Goal: Information Seeking & Learning: Check status

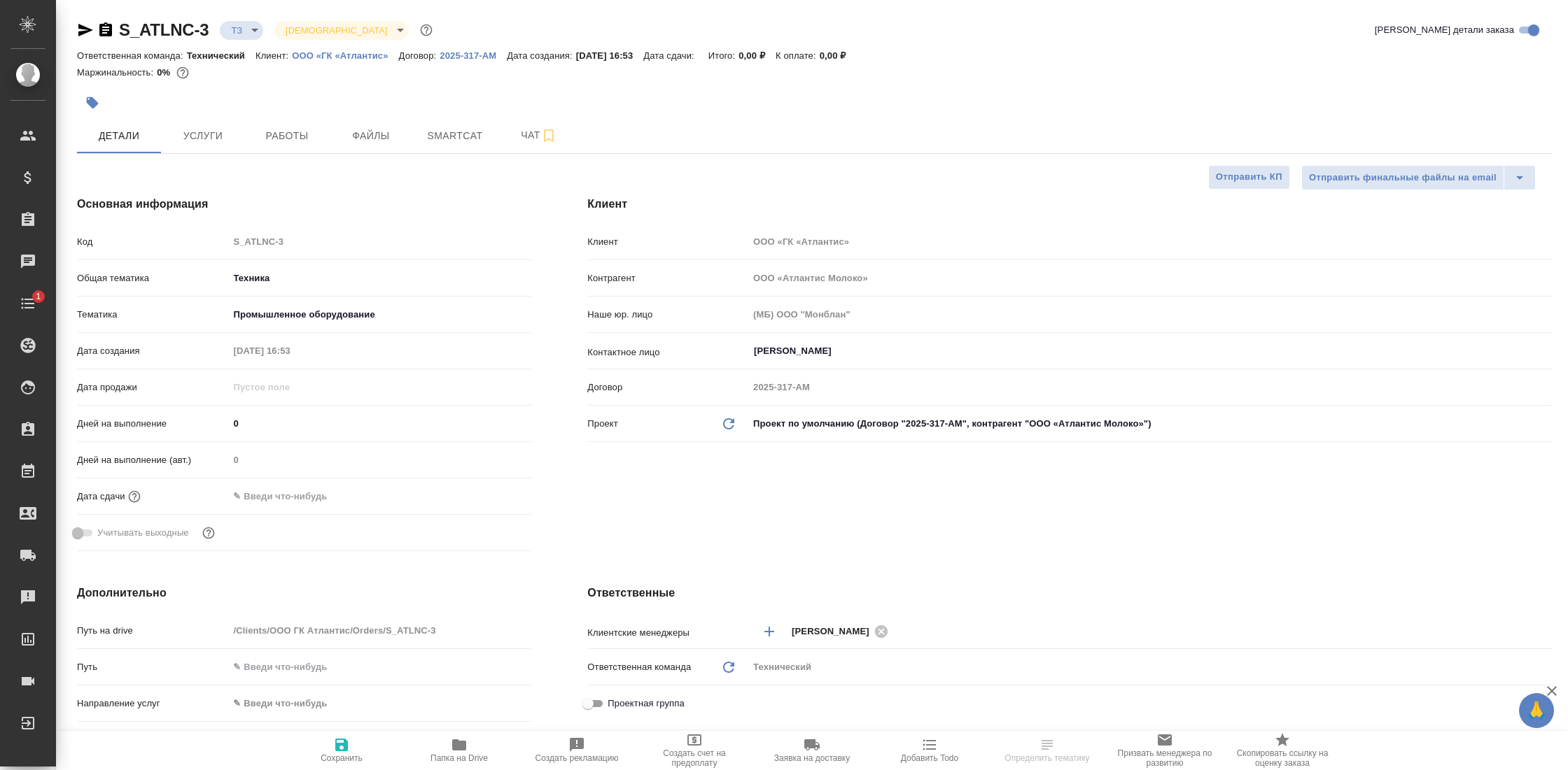
select select "RU"
type input "Комаров Роман"
click at [363, 54] on p "ООО «ГК «Атлантис»" at bounding box center [345, 56] width 107 height 10
select select "RU"
type textarea "x"
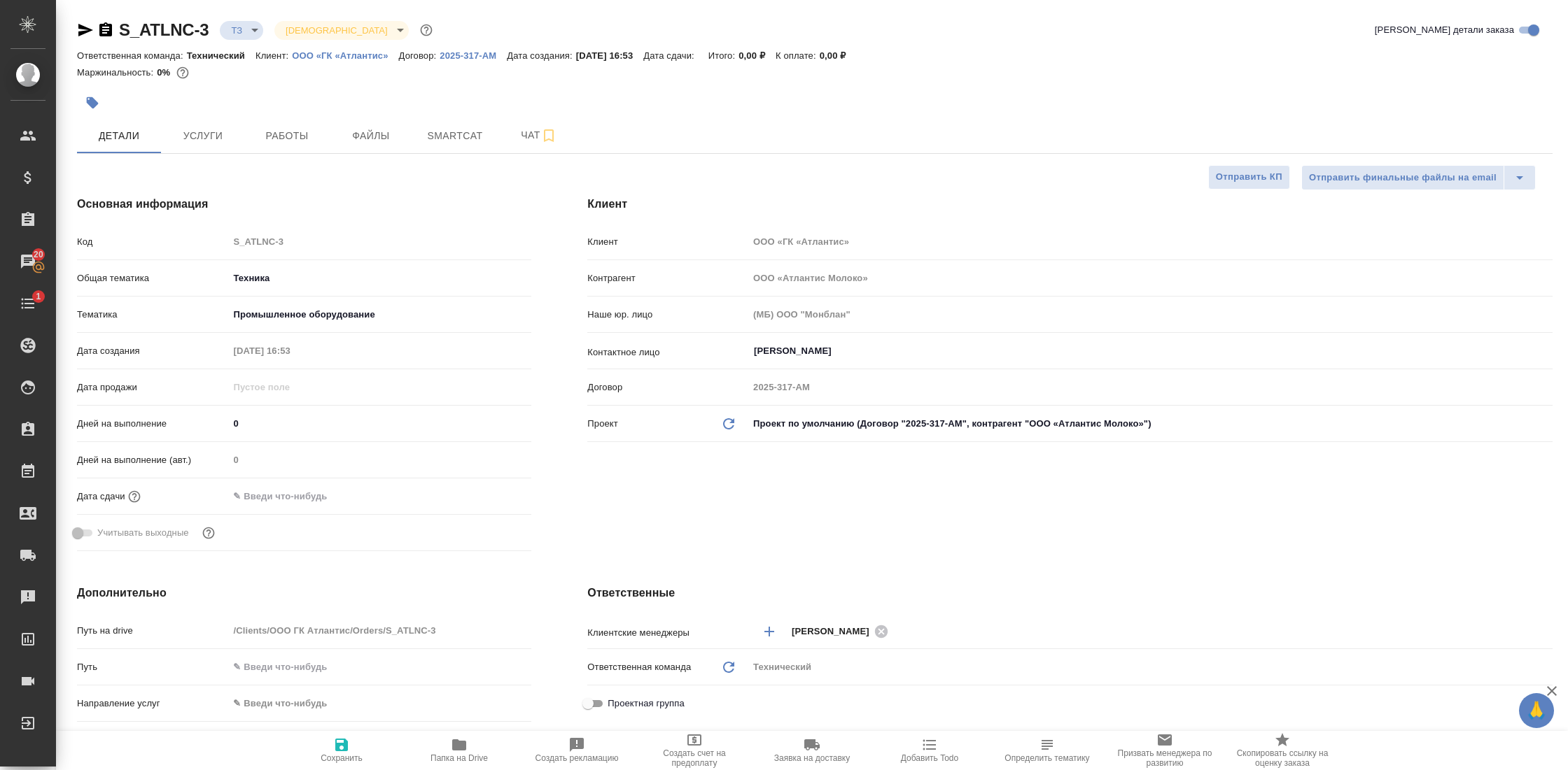
type textarea "x"
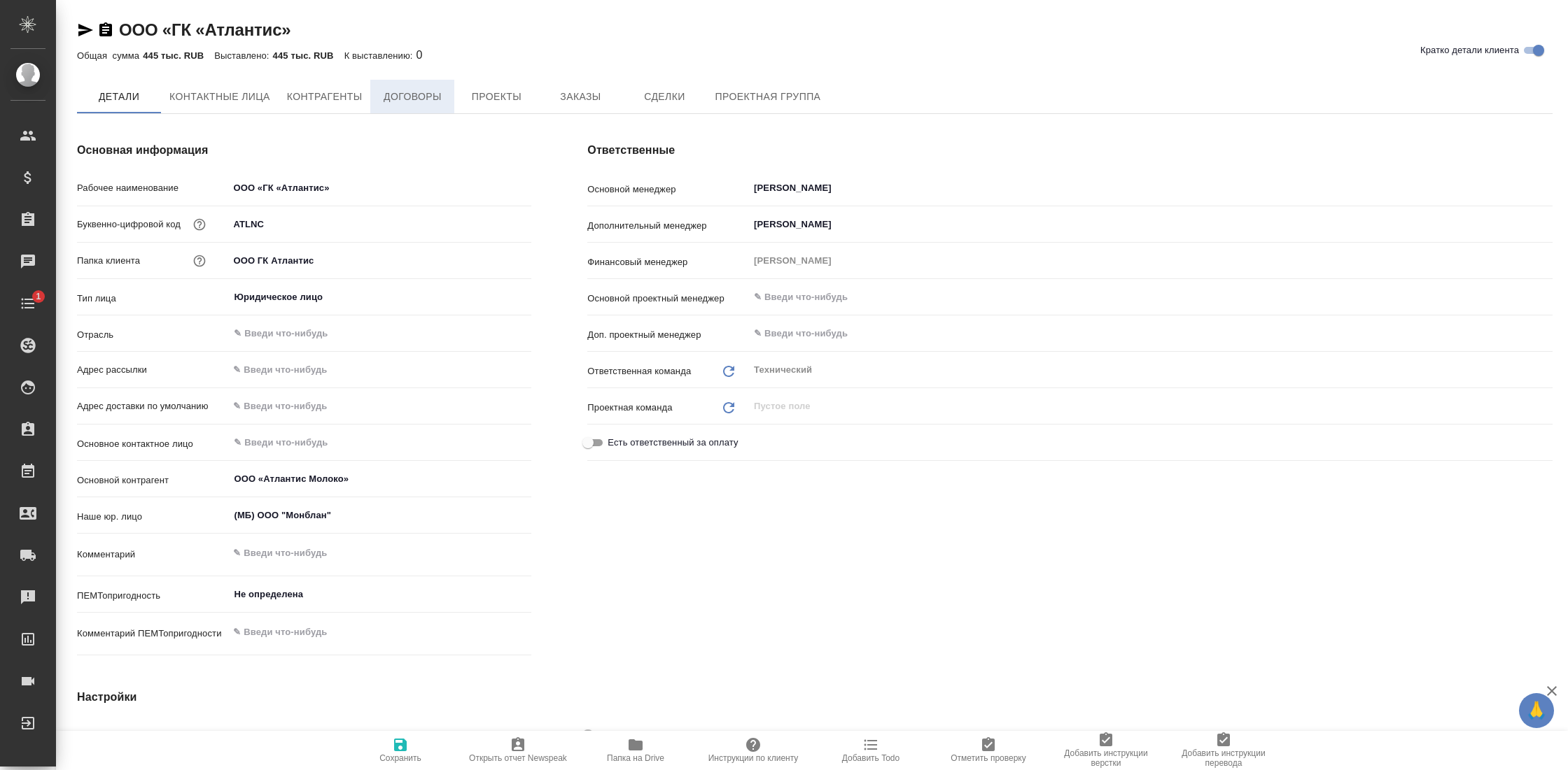
type textarea "x"
click at [620, 112] on button "Заказы" at bounding box center [581, 97] width 84 height 35
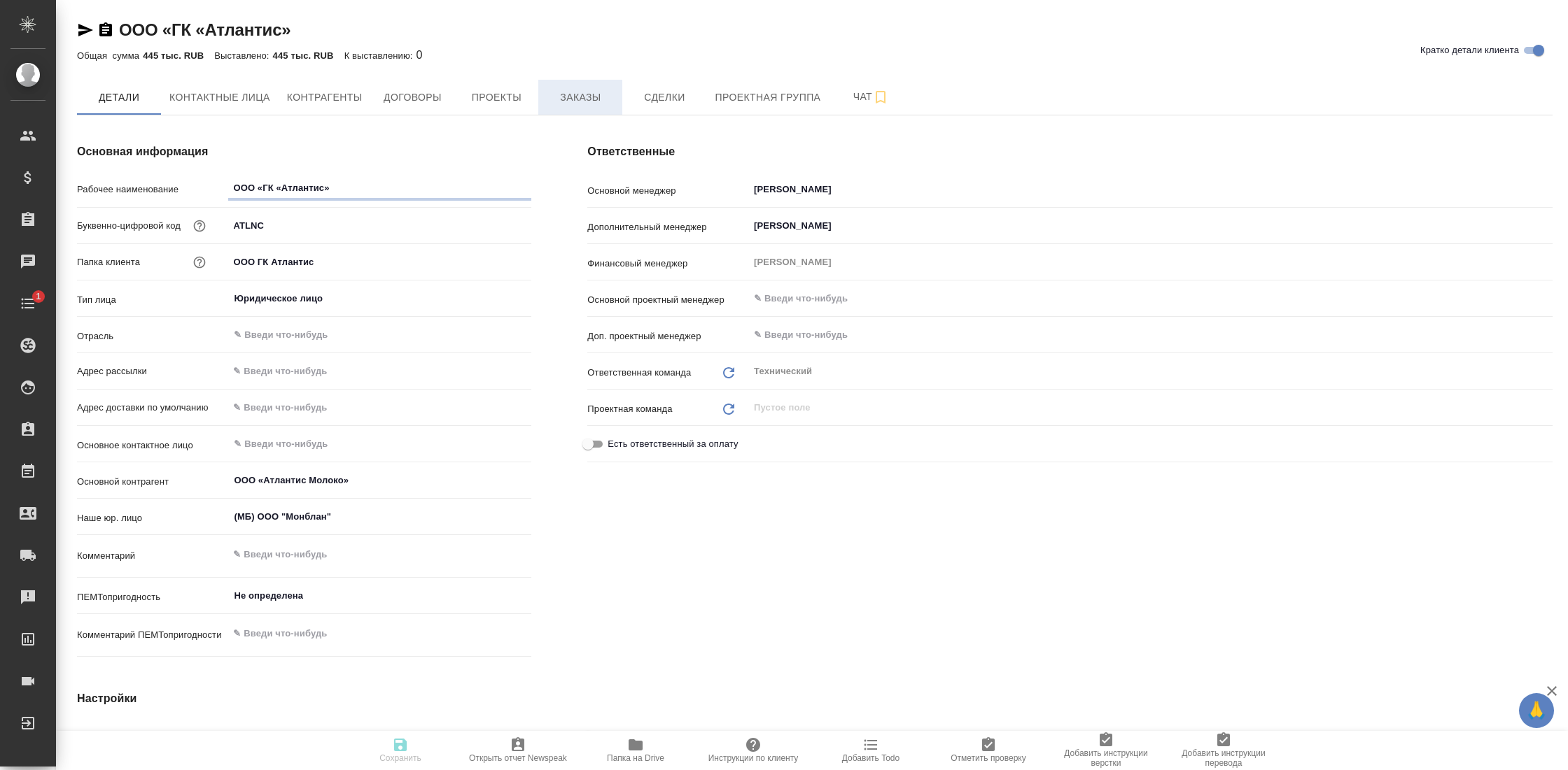
type textarea "x"
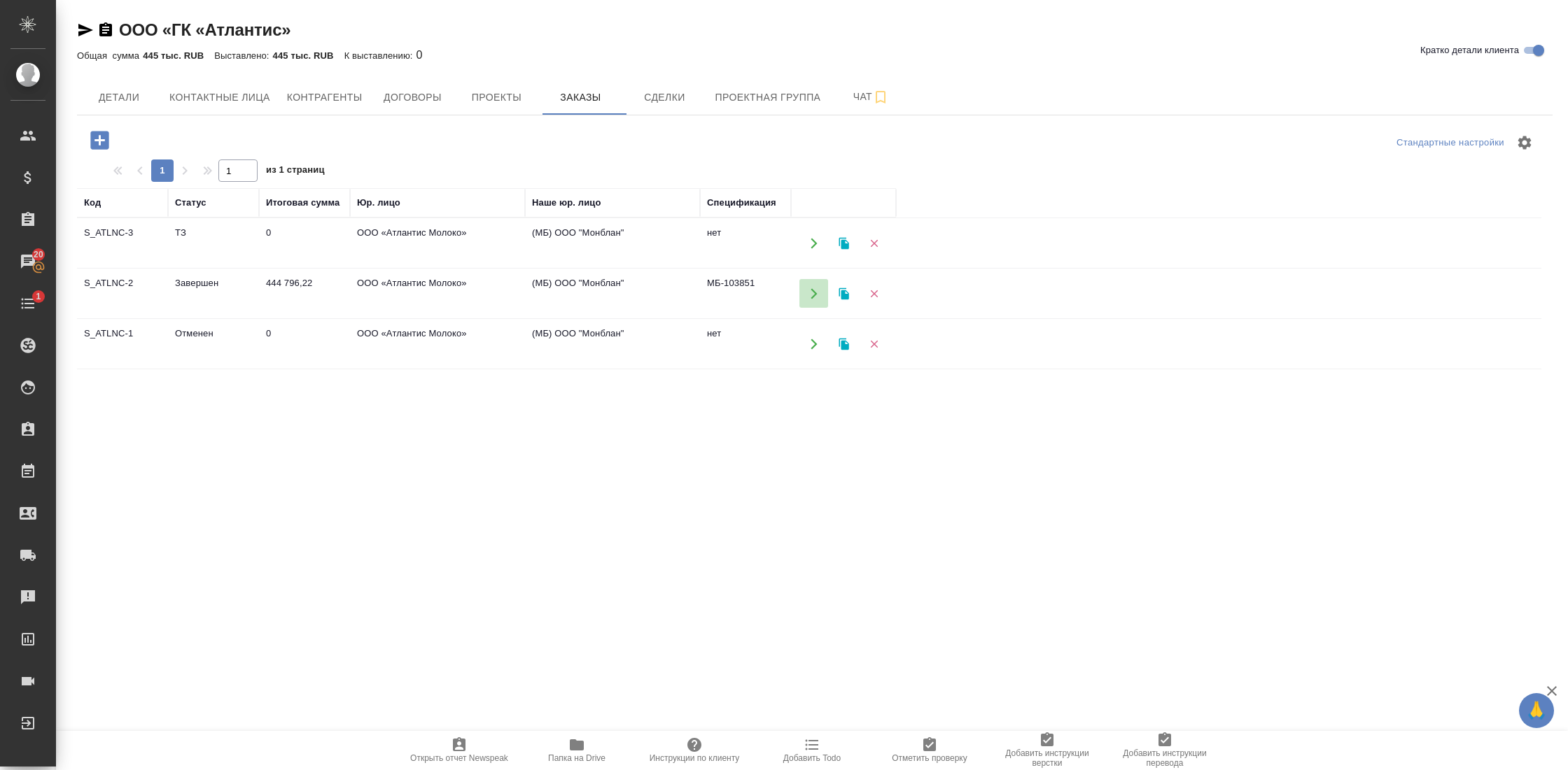
click at [817, 294] on icon "button" at bounding box center [814, 293] width 13 height 13
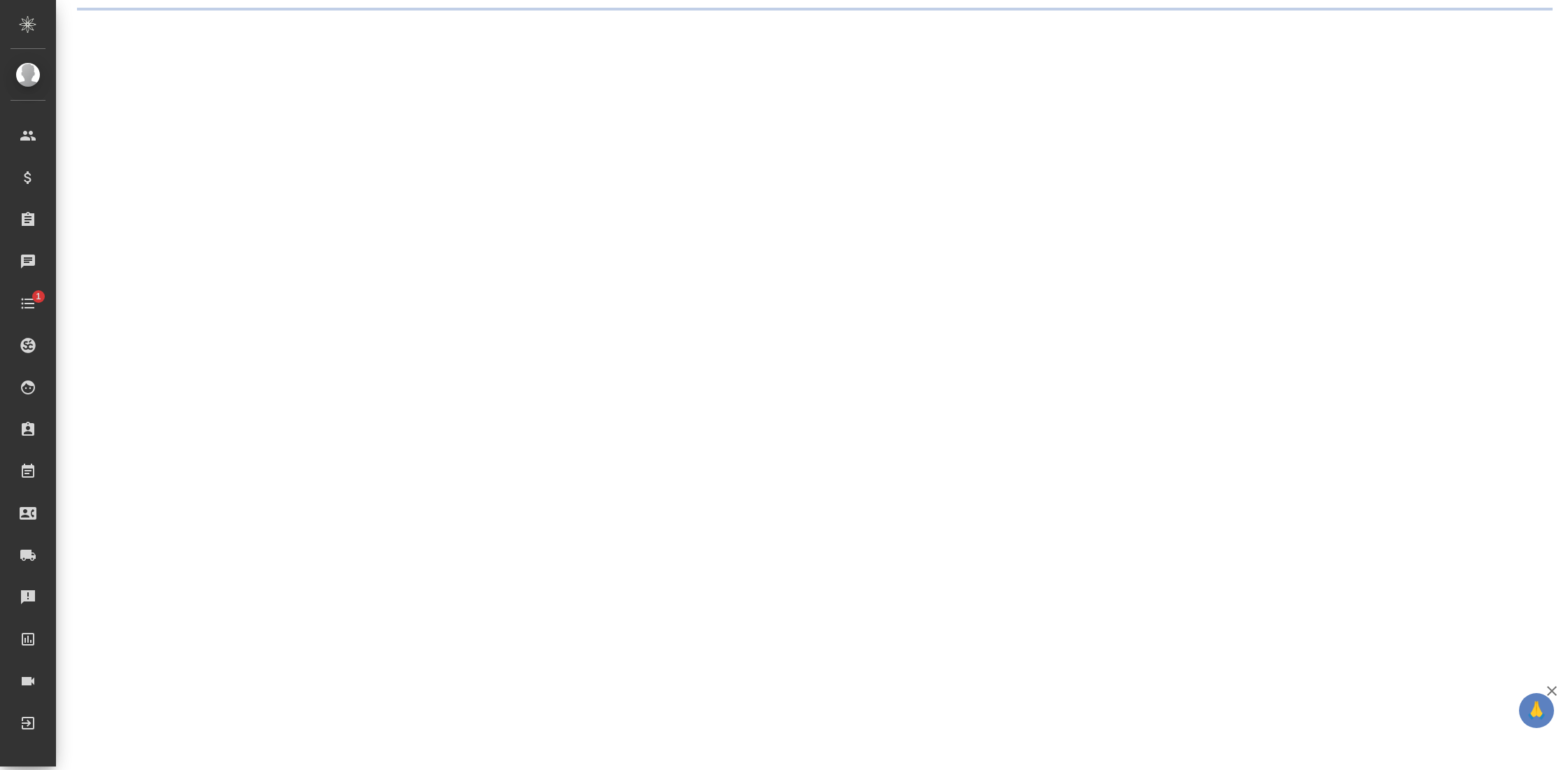
select select "RU"
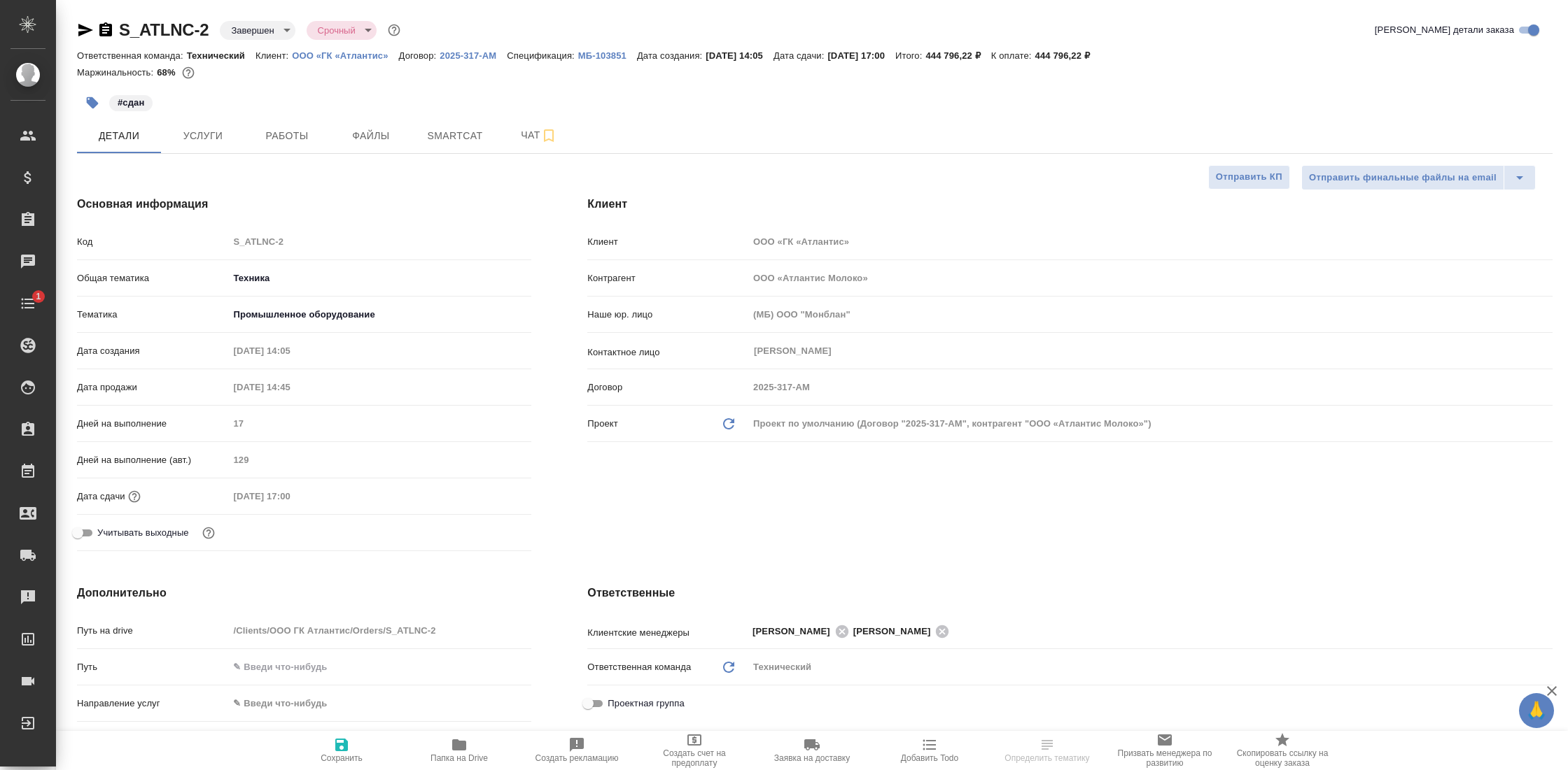
type textarea "x"
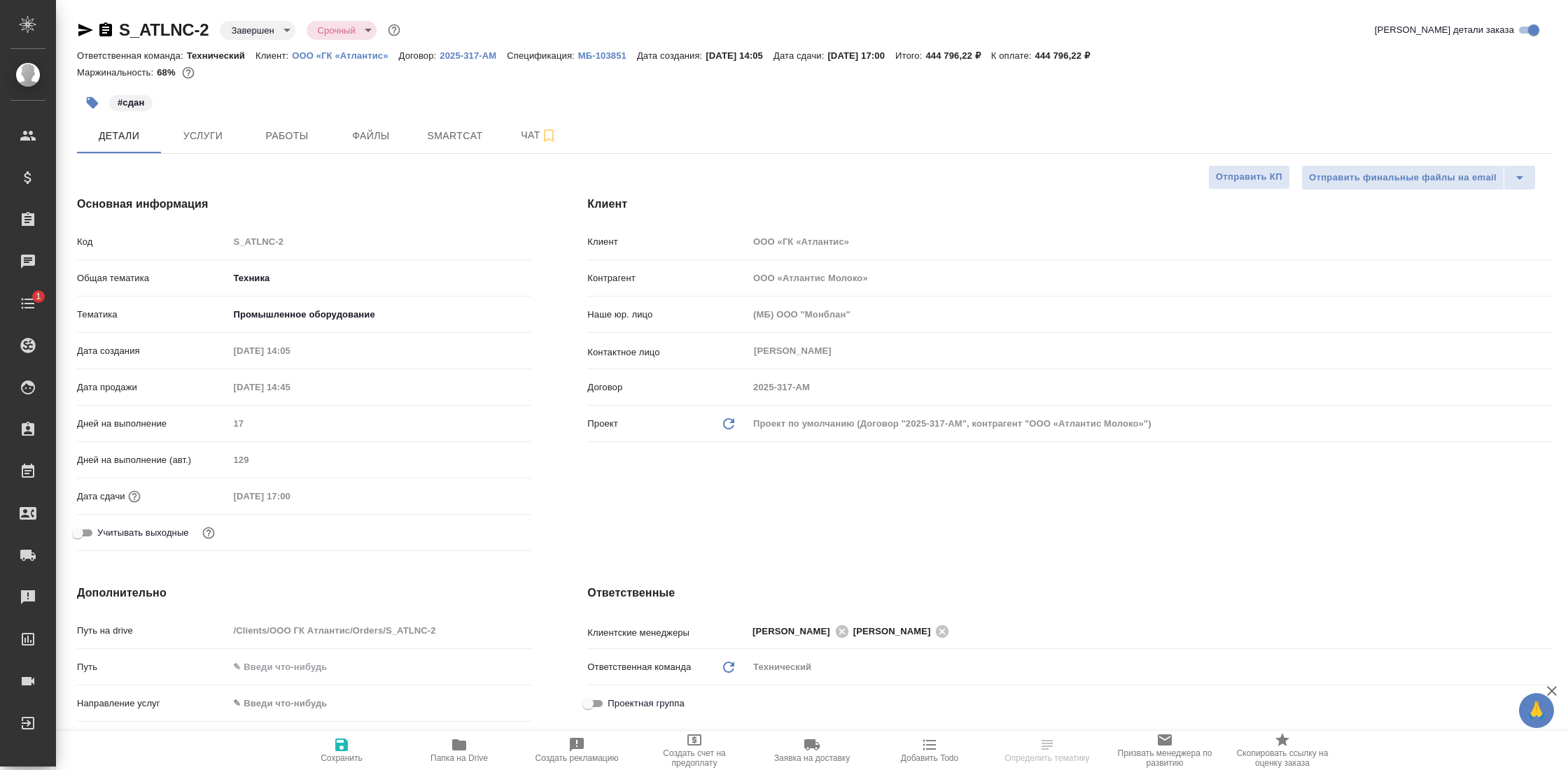
type textarea "x"
click at [523, 138] on span "Чат" at bounding box center [539, 135] width 67 height 18
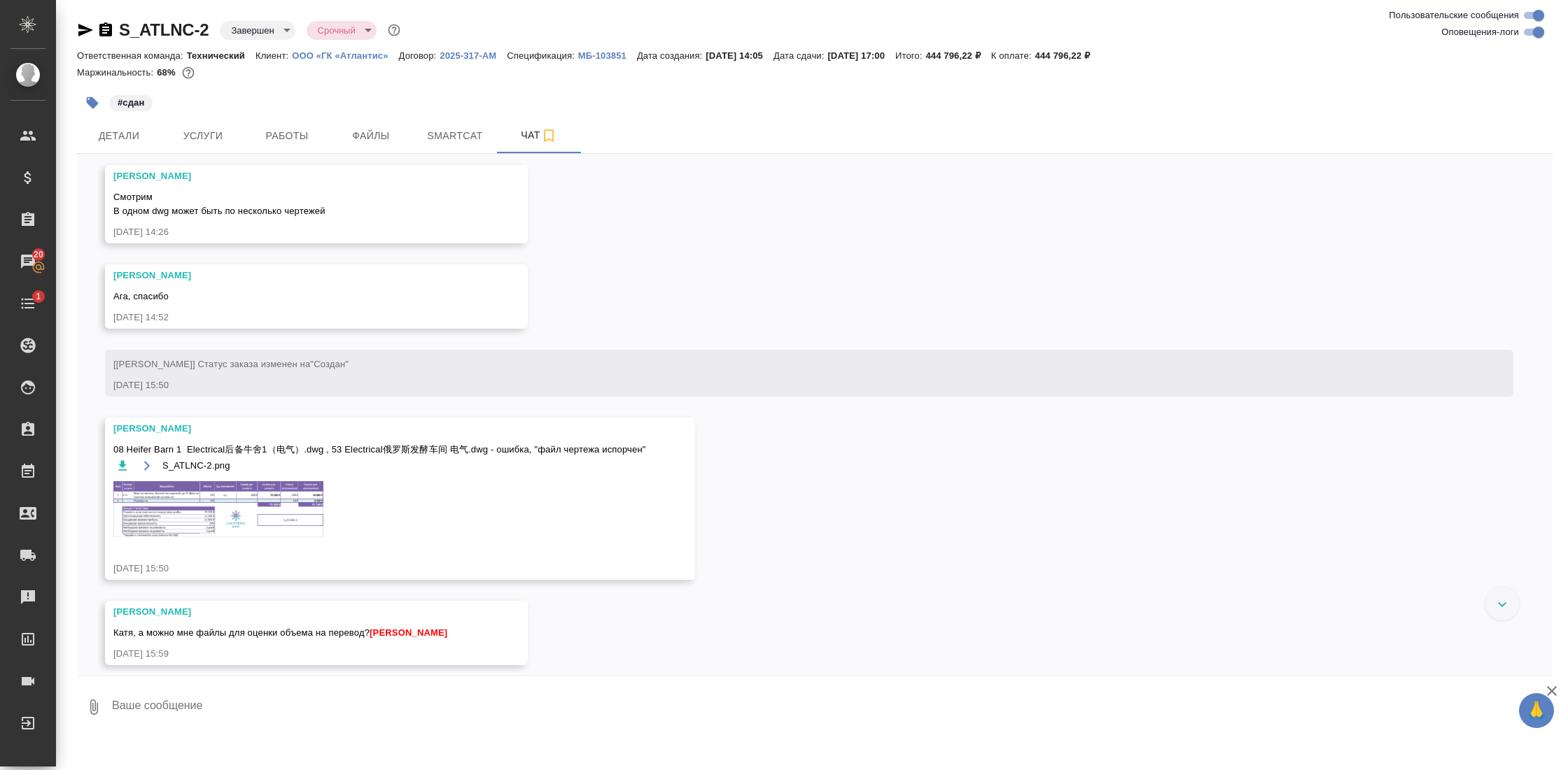
scroll to position [132, 0]
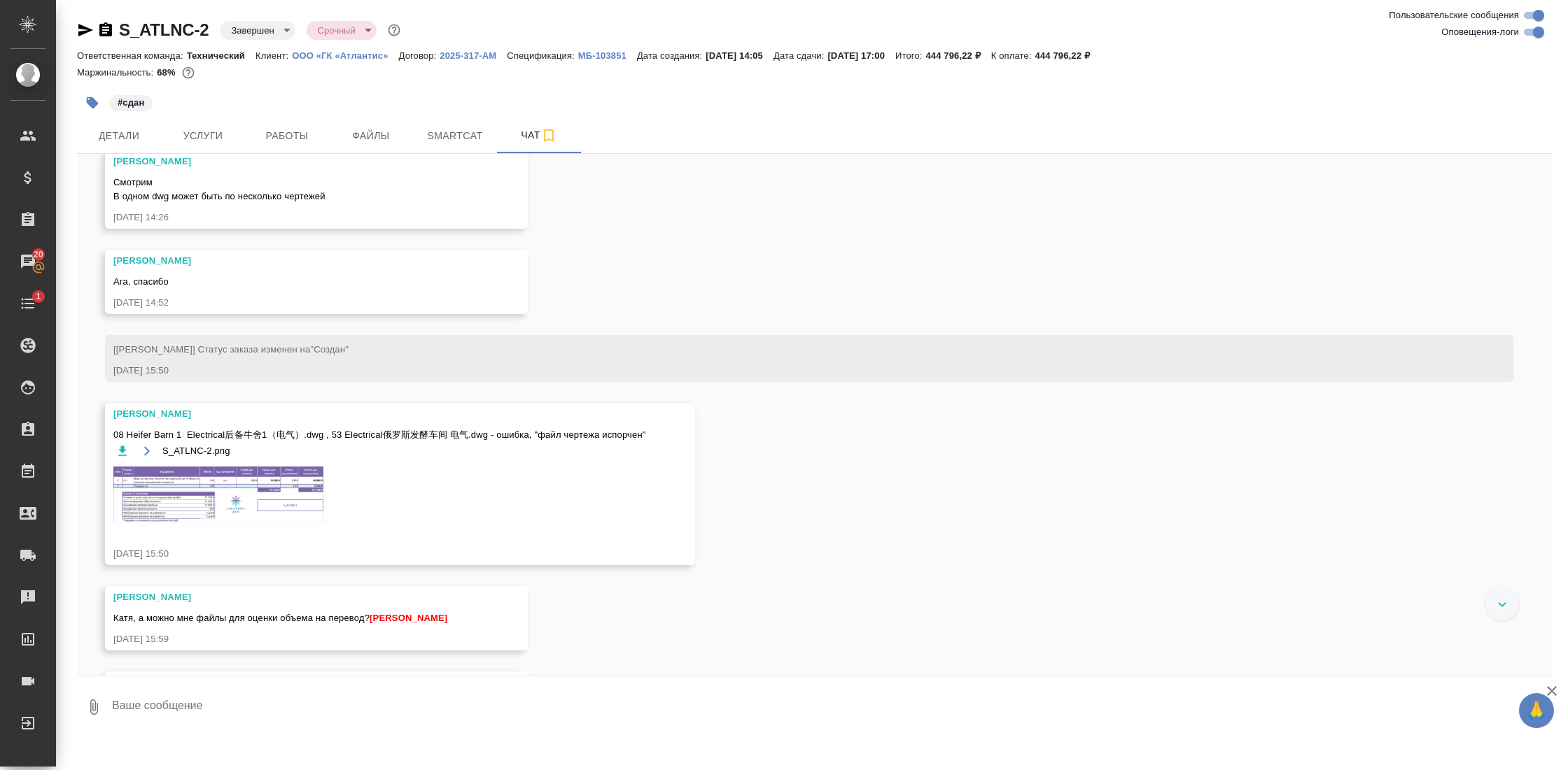
click at [191, 487] on img at bounding box center [218, 495] width 210 height 56
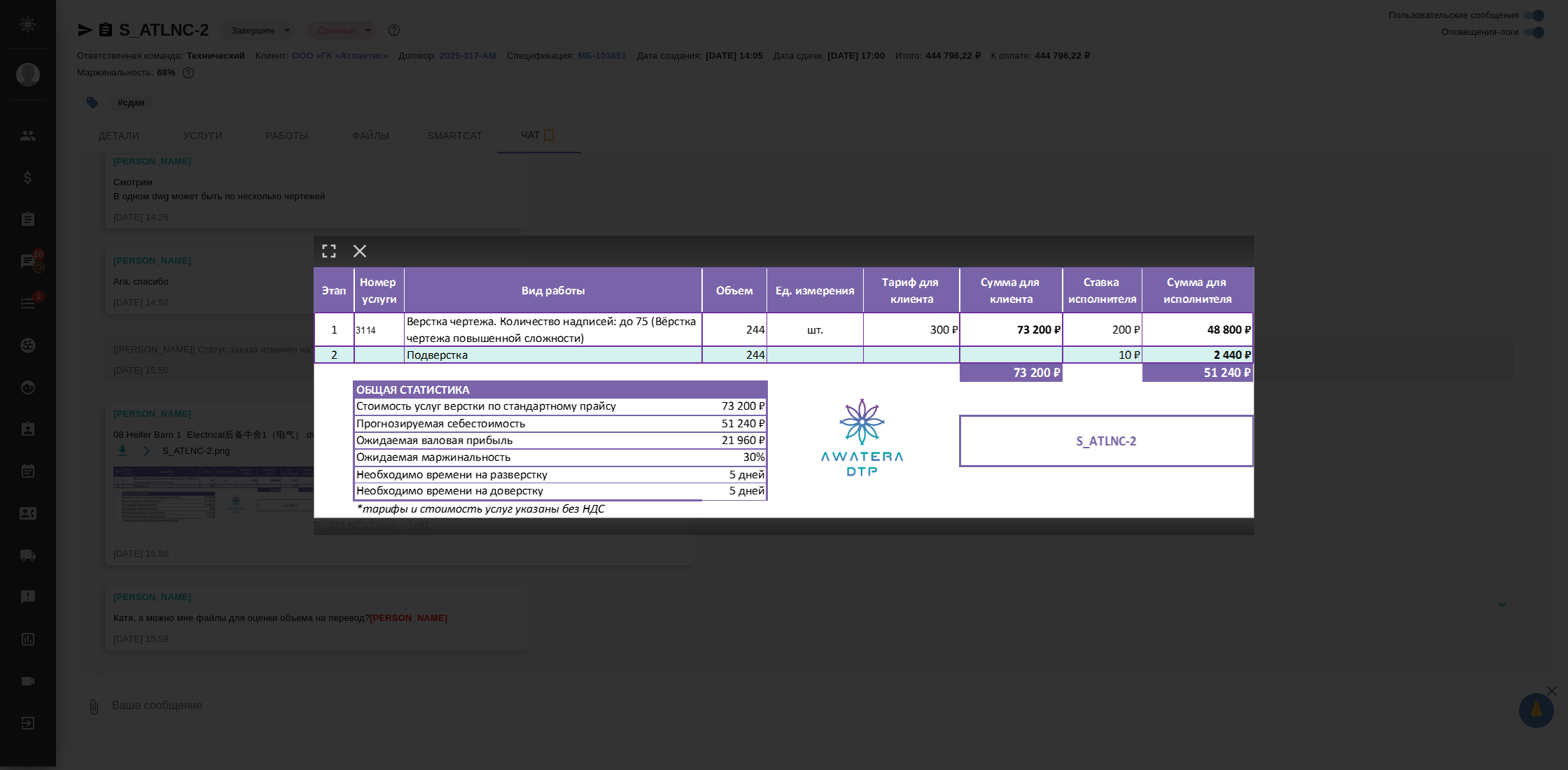
click at [1307, 491] on div "S_ATLNC-2.png 1 of 1" at bounding box center [784, 385] width 1568 height 770
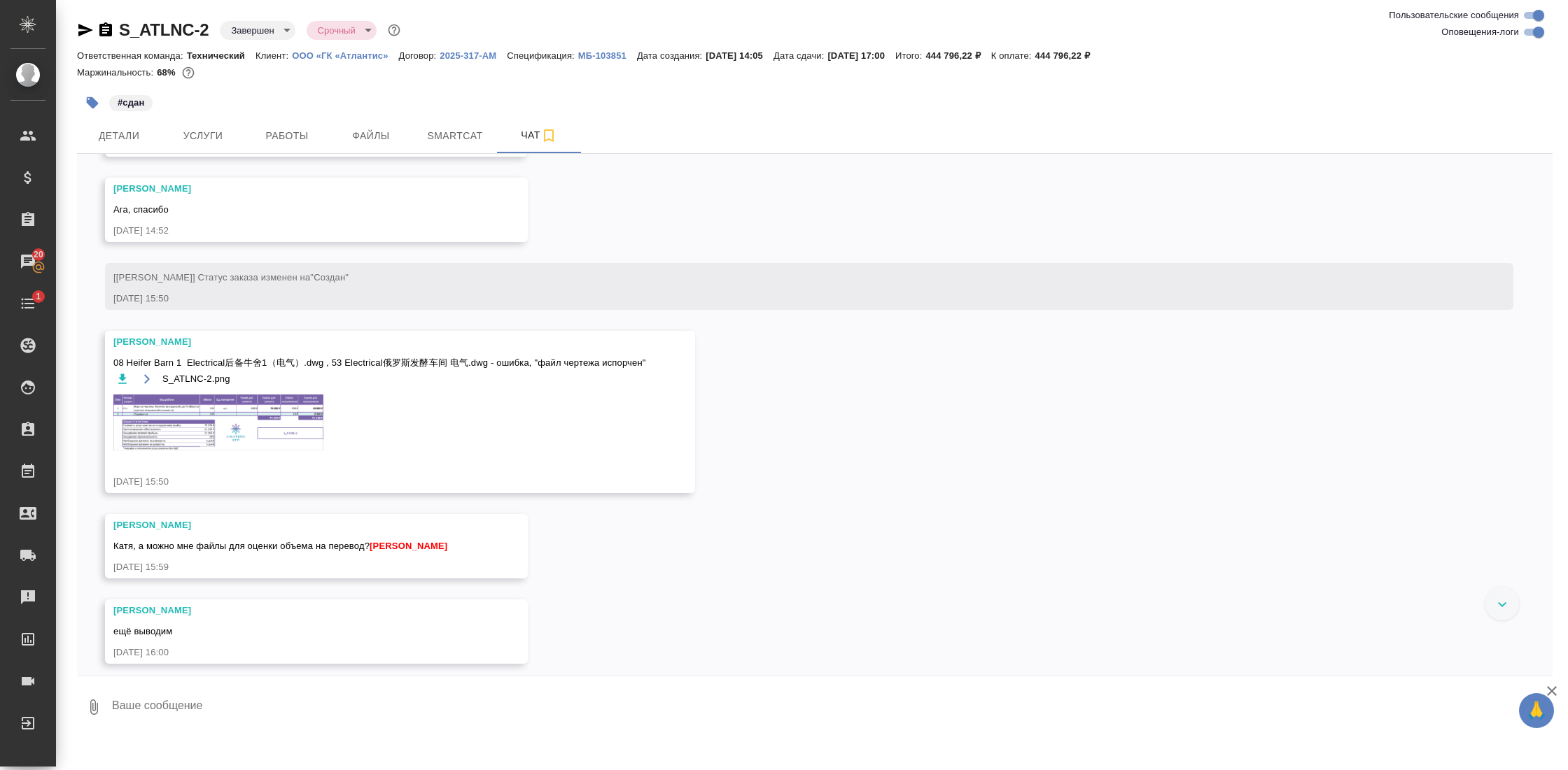
scroll to position [206, 0]
click at [351, 57] on p "ООО «ГК «Атлантис»" at bounding box center [345, 56] width 107 height 10
click at [494, 54] on p "2025-317-АМ" at bounding box center [472, 56] width 67 height 10
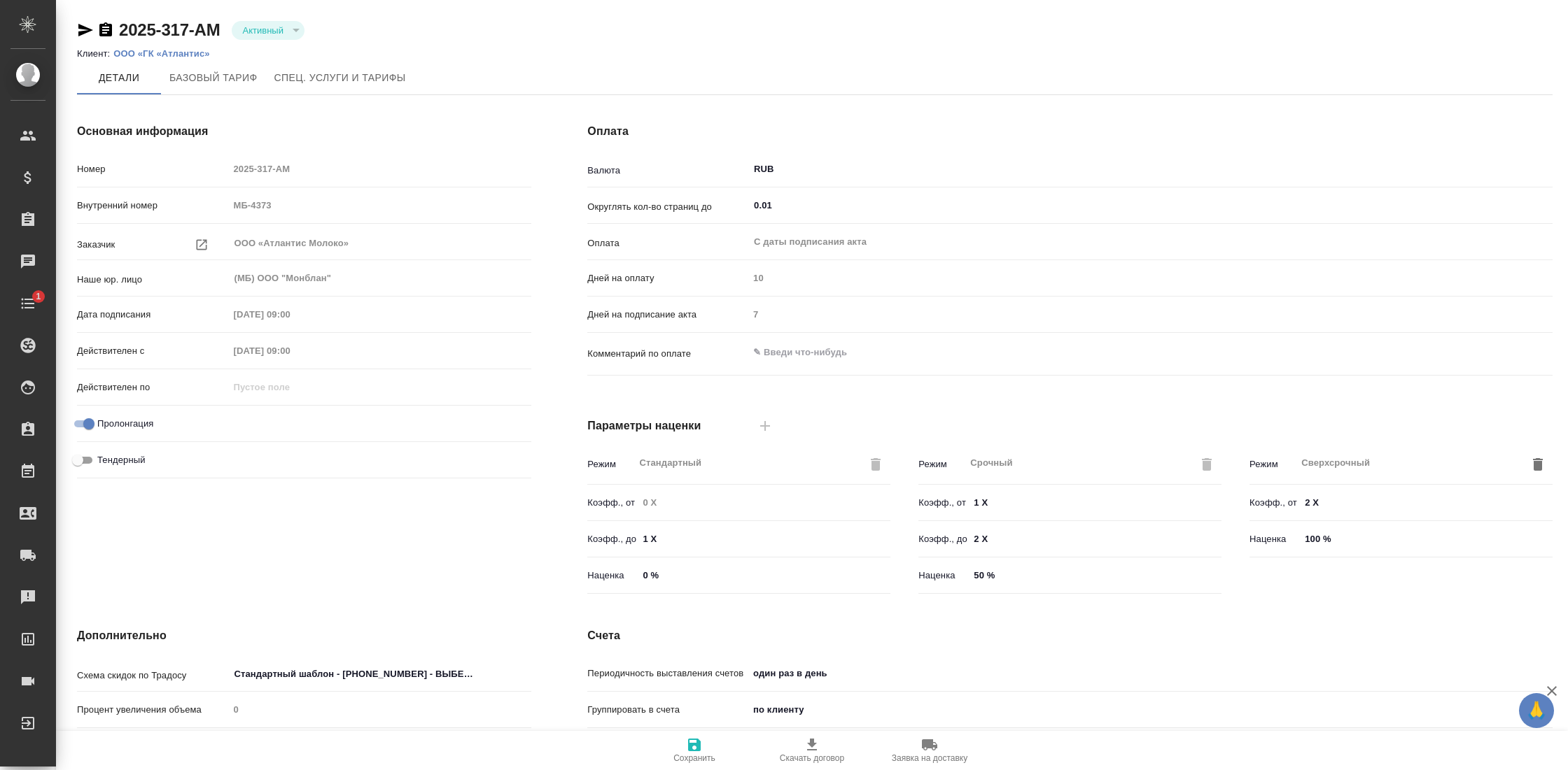
type input "Базовый ТП 2025"
